Goal: Complete application form

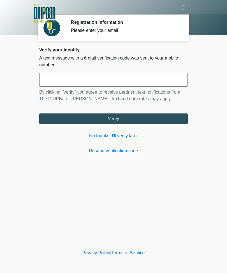
click at [154, 82] on input "text" at bounding box center [113, 80] width 148 height 14
type input "******"
click at [167, 121] on button "Verify" at bounding box center [113, 119] width 148 height 11
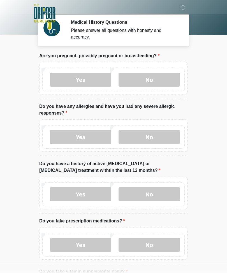
click at [156, 77] on label "No" at bounding box center [148, 80] width 61 height 14
click at [161, 138] on label "No" at bounding box center [148, 137] width 61 height 14
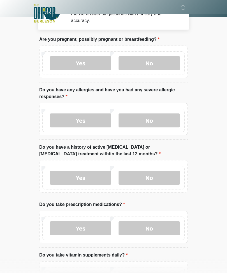
scroll to position [19, 0]
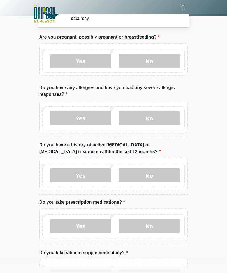
click at [162, 174] on label "No" at bounding box center [148, 176] width 61 height 14
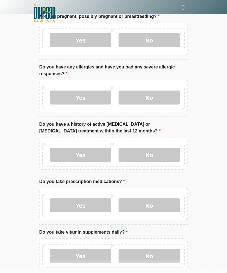
click at [159, 201] on label "No" at bounding box center [148, 206] width 61 height 14
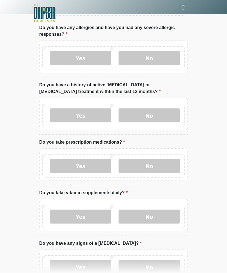
scroll to position [79, 0]
click at [163, 212] on label "No" at bounding box center [148, 217] width 61 height 14
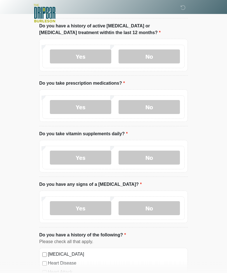
scroll to position [138, 0]
click at [166, 206] on label "No" at bounding box center [148, 208] width 61 height 14
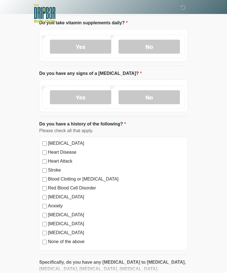
scroll to position [253, 0]
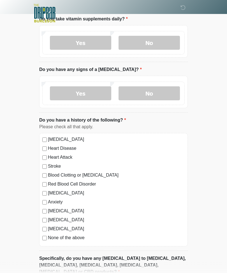
click at [45, 135] on div "[MEDICAL_DATA] Heart Disease Heart Attack Stroke Blood Clotting or [MEDICAL_DAT…" at bounding box center [113, 190] width 148 height 114
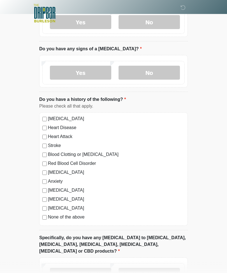
scroll to position [314, 0]
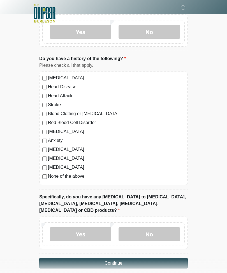
click at [164, 227] on label "No" at bounding box center [148, 234] width 61 height 14
click at [172, 258] on button "Continue" at bounding box center [113, 263] width 148 height 11
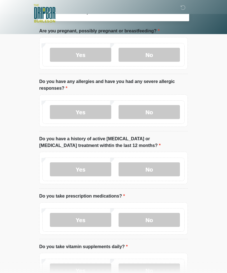
scroll to position [0, 0]
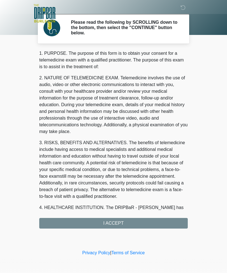
click at [130, 223] on div "1. PURPOSE. The purpose of this form is to obtain your consent for a telemedici…" at bounding box center [113, 139] width 148 height 179
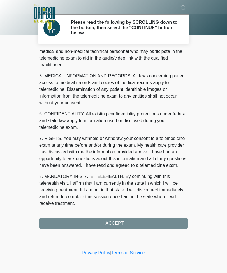
click at [139, 223] on button "I ACCEPT" at bounding box center [113, 223] width 148 height 11
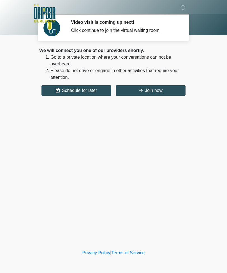
click at [168, 90] on button "Join now" at bounding box center [150, 90] width 70 height 11
